Goal: Participate in discussion: Engage in conversation with other users on a specific topic

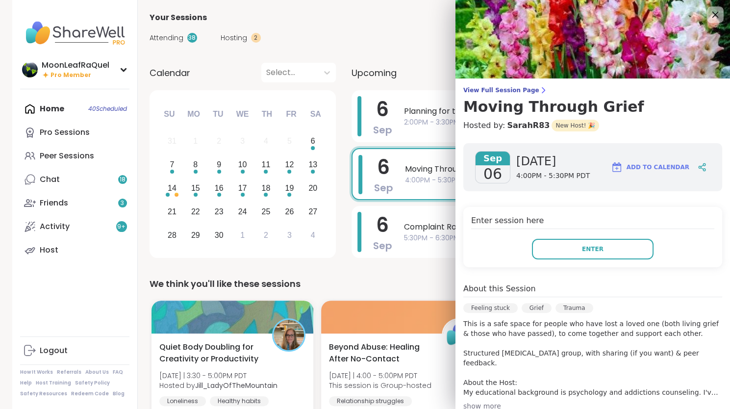
click at [709, 16] on icon at bounding box center [715, 14] width 12 height 12
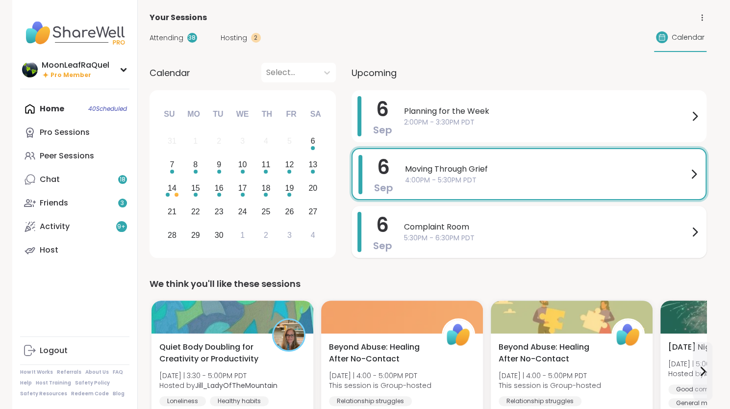
click at [501, 226] on span "Complaint Room" at bounding box center [546, 227] width 285 height 12
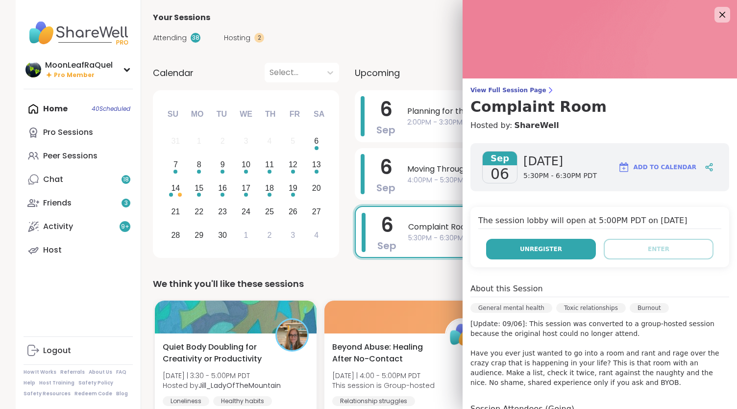
click at [532, 250] on span "Unregister" at bounding box center [541, 249] width 42 height 9
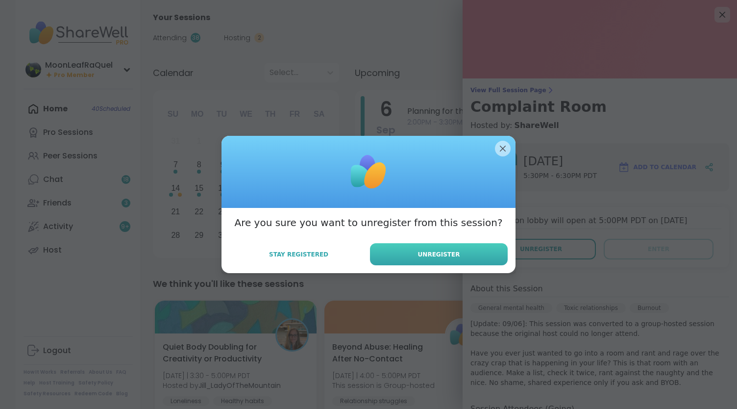
click at [473, 254] on button "Unregister" at bounding box center [439, 254] width 138 height 22
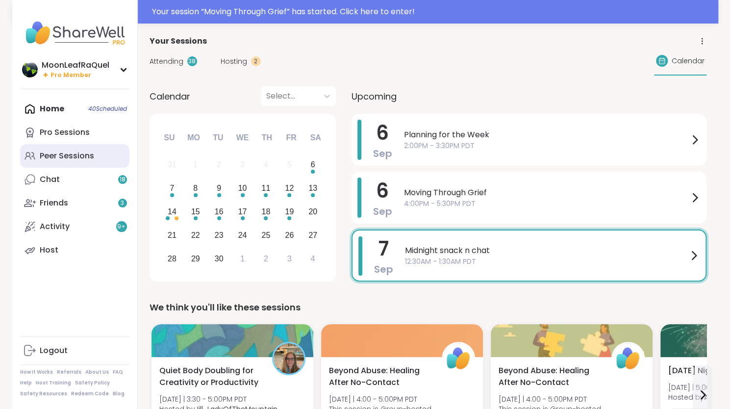
click at [71, 156] on div "Peer Sessions" at bounding box center [67, 155] width 54 height 11
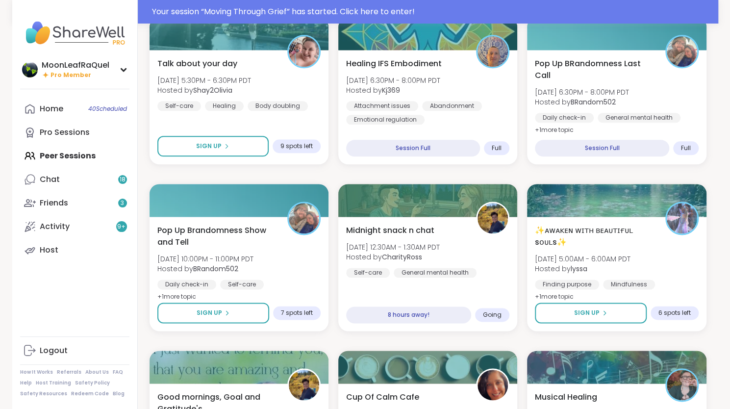
scroll to position [651, 0]
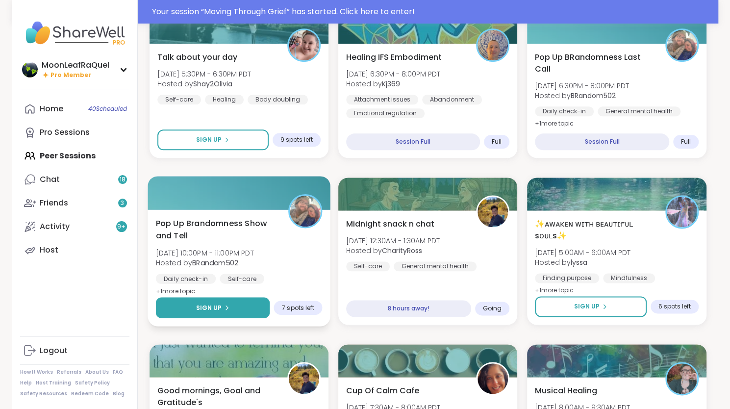
click at [227, 305] on icon at bounding box center [227, 307] width 6 height 6
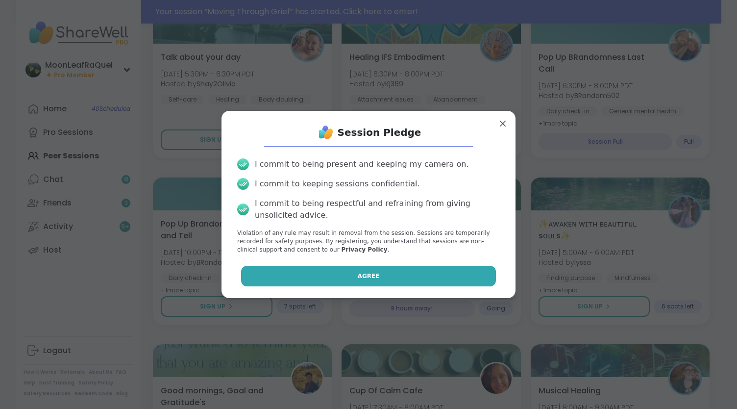
click at [300, 276] on button "Agree" at bounding box center [368, 276] width 255 height 21
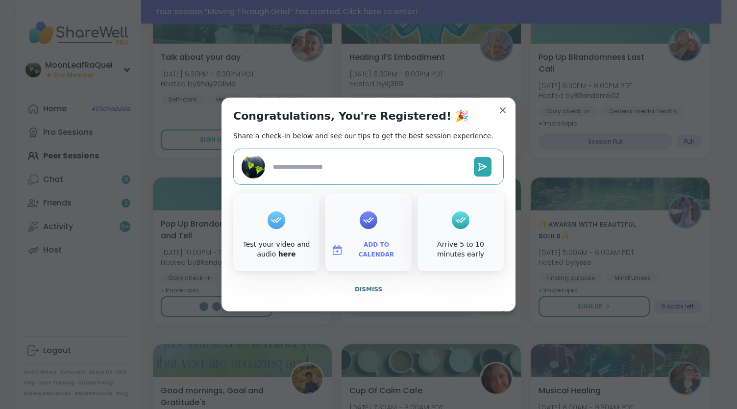
type textarea "*"
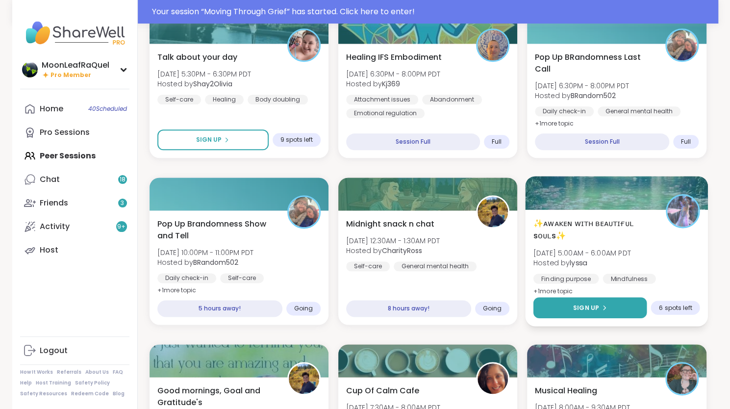
click at [565, 309] on button "Sign Up" at bounding box center [590, 307] width 114 height 21
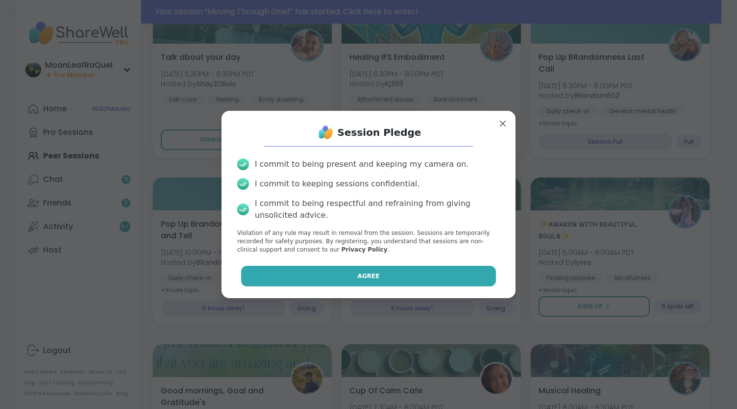
click at [450, 269] on button "Agree" at bounding box center [368, 276] width 255 height 21
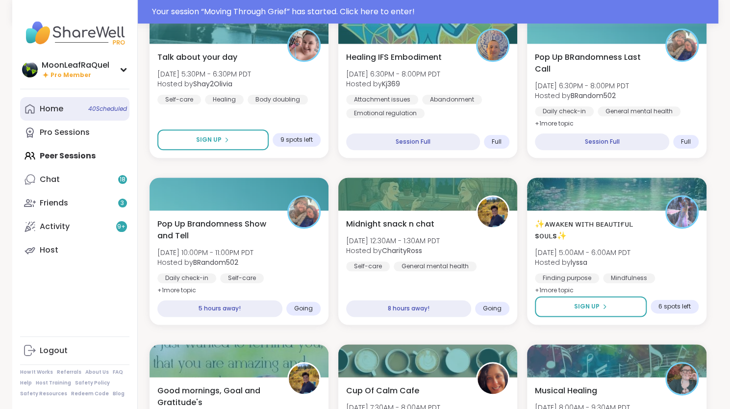
click at [48, 110] on div "Home 40 Scheduled" at bounding box center [52, 108] width 24 height 11
